Goal: Task Accomplishment & Management: Manage account settings

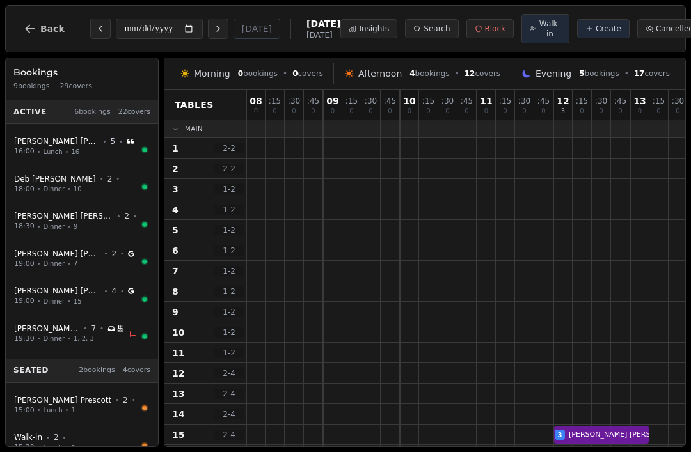
click at [123, 148] on div "16:00 • Lunch • 16" at bounding box center [75, 152] width 123 height 11
select select "****"
select select "*"
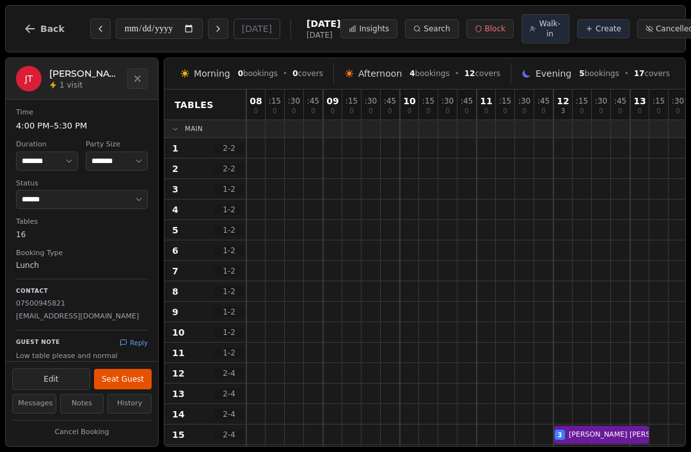
click at [131, 378] on button "Seat Guest" at bounding box center [123, 379] width 58 height 20
click at [146, 83] on button "Close" at bounding box center [137, 78] width 20 height 20
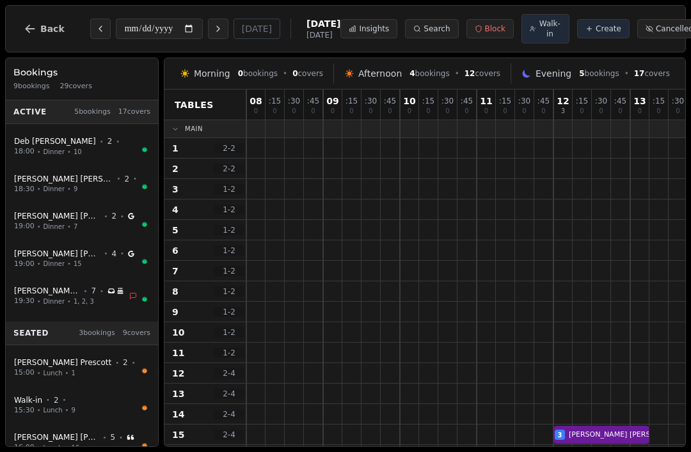
click at [65, 293] on span "[PERSON_NAME]" at bounding box center [47, 291] width 66 height 10
select select "****"
select select "*"
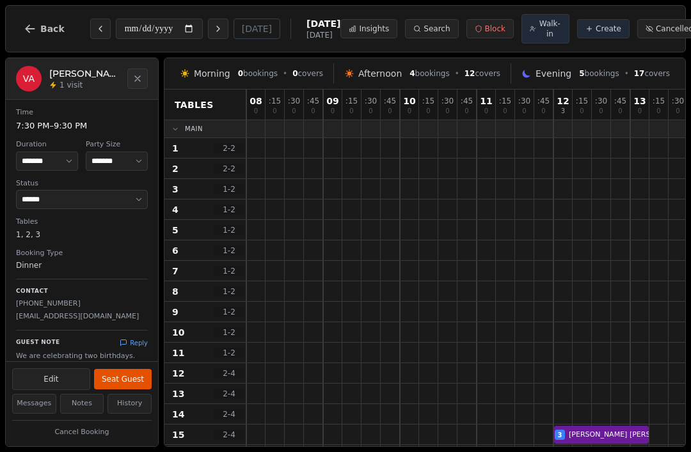
click at [138, 81] on icon "Close" at bounding box center [137, 78] width 5 height 5
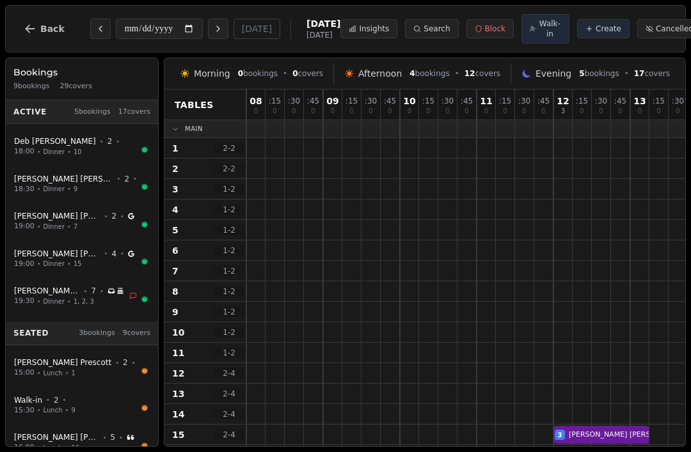
click at [91, 301] on div "19:30 • Dinner • 1, 2, 3" at bounding box center [70, 301] width 113 height 11
select select "****"
select select "*"
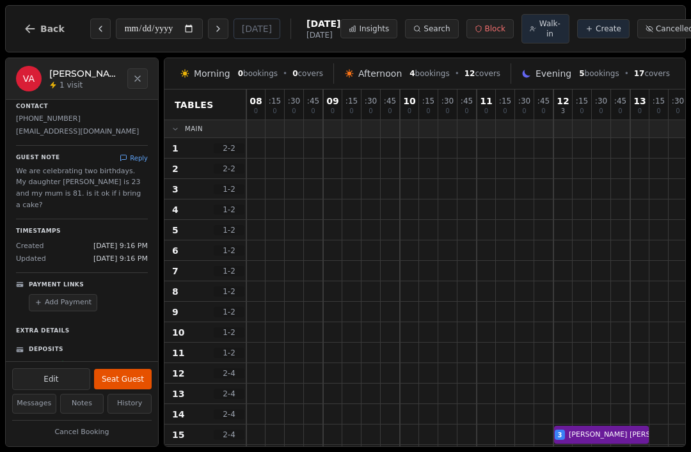
scroll to position [184, 0]
click at [33, 404] on button "Messages" at bounding box center [34, 404] width 44 height 20
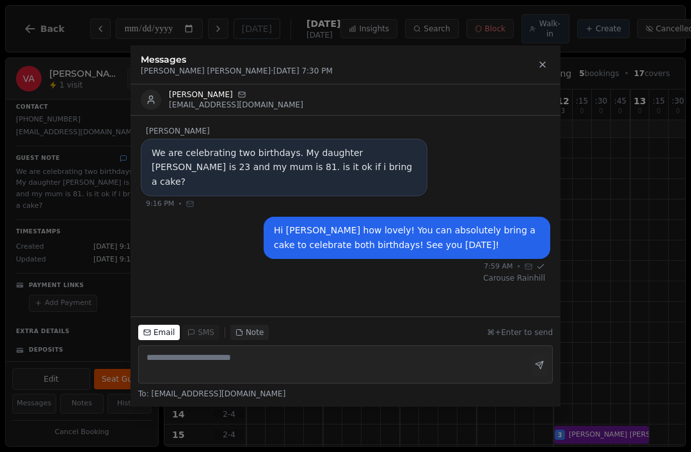
click at [546, 60] on icon at bounding box center [542, 65] width 10 height 10
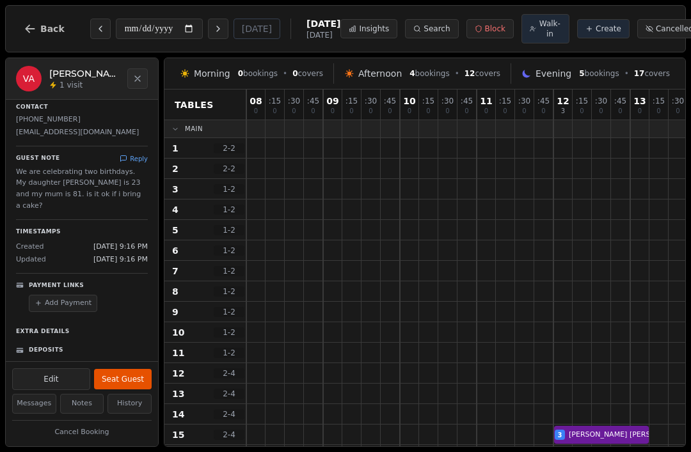
click at [133, 84] on icon "Close" at bounding box center [137, 79] width 10 height 10
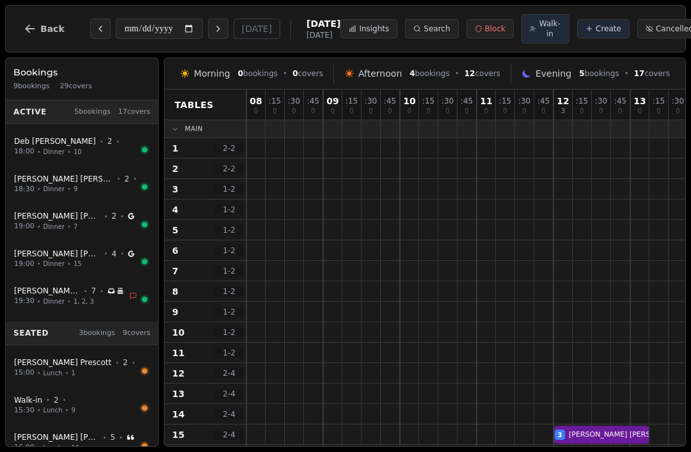
scroll to position [0, 0]
click at [47, 298] on span "Dinner" at bounding box center [54, 302] width 21 height 10
select select "****"
select select "*"
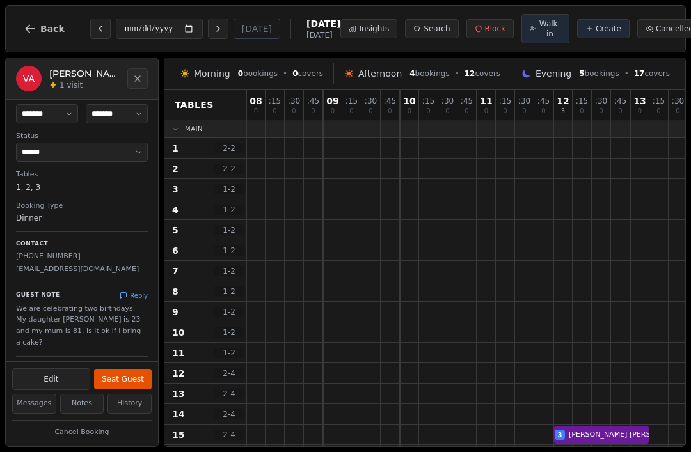
scroll to position [75, 0]
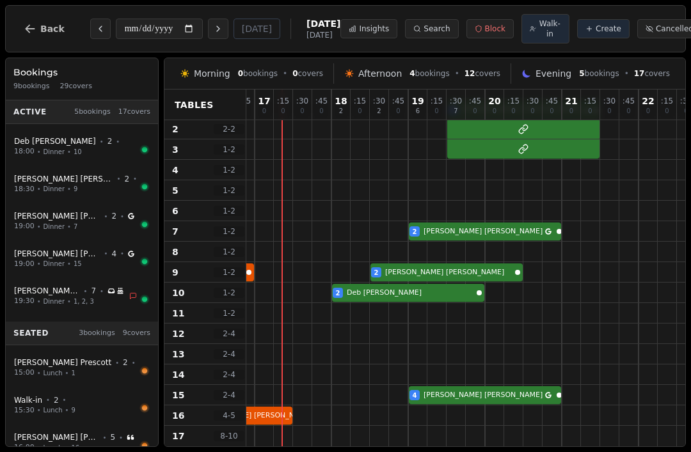
scroll to position [42, 683]
select select "****"
select select "*"
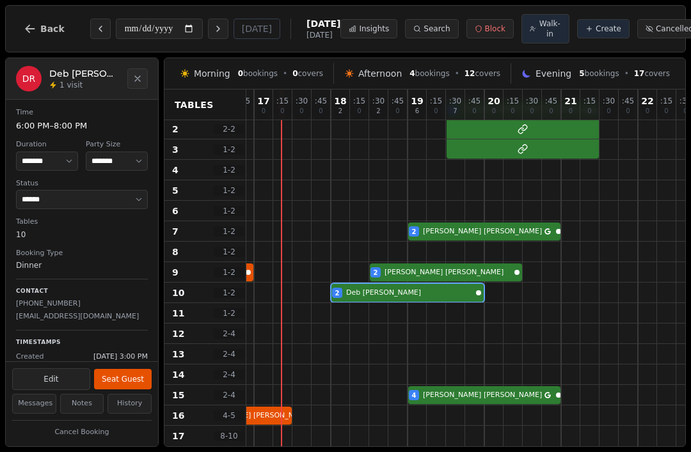
click at [220, 296] on span "1 - 2" at bounding box center [229, 293] width 31 height 10
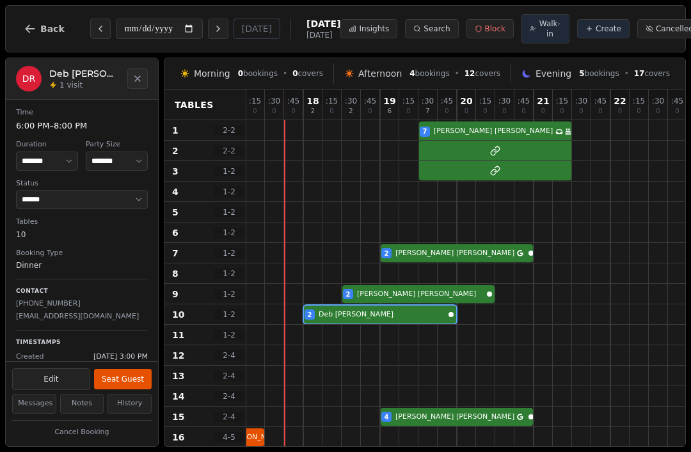
scroll to position [22, 711]
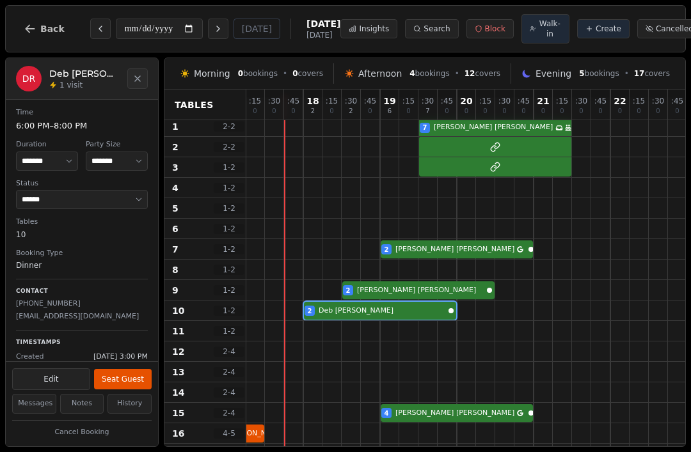
click at [618, 317] on div at bounding box center [619, 311] width 19 height 20
